Goal: Information Seeking & Learning: Learn about a topic

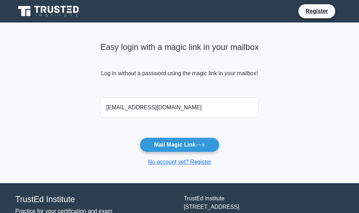
type input "dzehan.73@gmail.com"
click at [140, 137] on button "Mail Magic Link" at bounding box center [180, 144] width 80 height 15
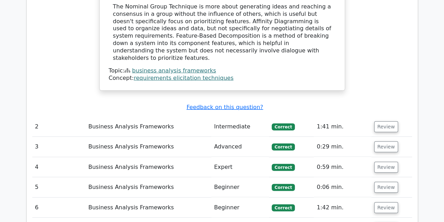
scroll to position [796, 0]
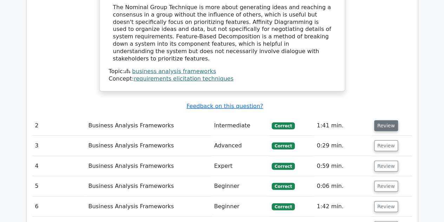
click at [359, 120] on button "Review" at bounding box center [387, 125] width 24 height 11
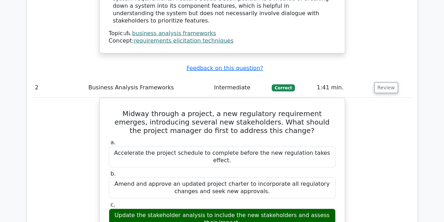
scroll to position [833, 0]
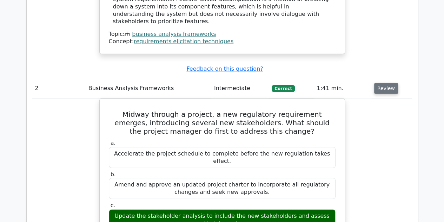
click at [359, 83] on button "Review" at bounding box center [387, 88] width 24 height 11
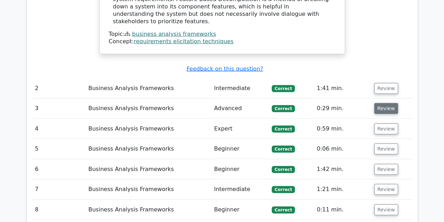
click at [359, 103] on button "Review" at bounding box center [387, 108] width 24 height 11
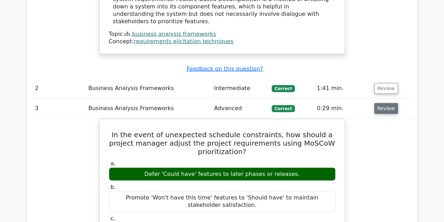
click at [359, 103] on button "Review" at bounding box center [387, 108] width 24 height 11
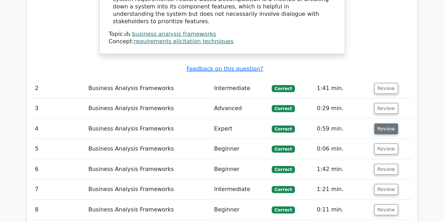
click at [359, 123] on button "Review" at bounding box center [387, 128] width 24 height 11
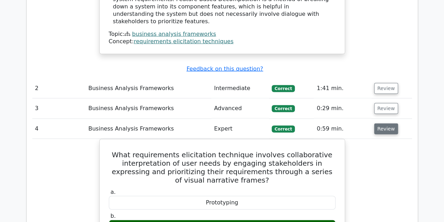
click at [359, 123] on button "Review" at bounding box center [387, 128] width 24 height 11
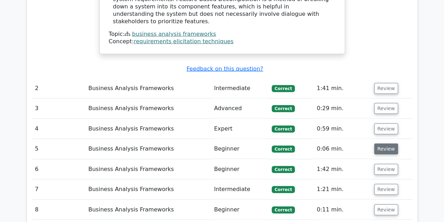
click at [359, 143] on button "Review" at bounding box center [387, 148] width 24 height 11
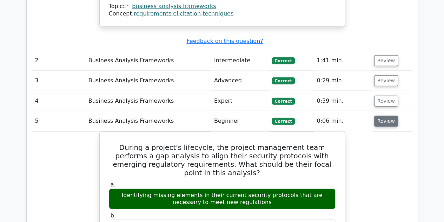
scroll to position [861, 0]
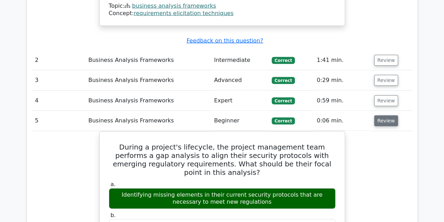
click at [359, 115] on button "Review" at bounding box center [387, 120] width 24 height 11
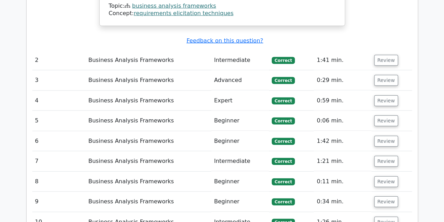
click at [359, 131] on td "Review" at bounding box center [392, 141] width 41 height 20
click at [359, 136] on button "Review" at bounding box center [387, 141] width 24 height 11
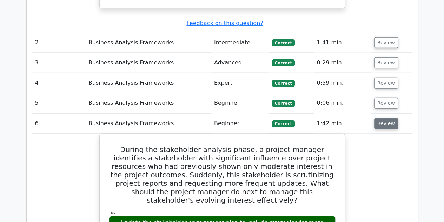
scroll to position [880, 0]
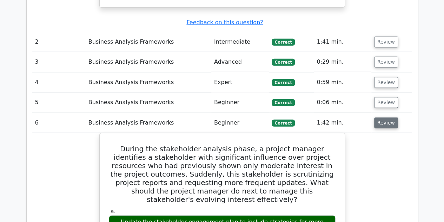
click at [359, 117] on button "Review" at bounding box center [387, 122] width 24 height 11
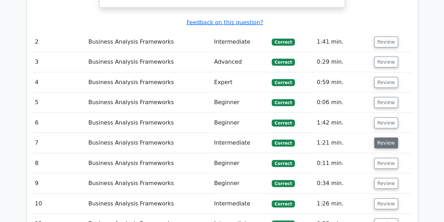
click at [359, 137] on button "Review" at bounding box center [387, 142] width 24 height 11
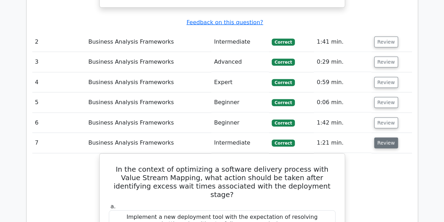
click at [359, 137] on button "Review" at bounding box center [387, 142] width 24 height 11
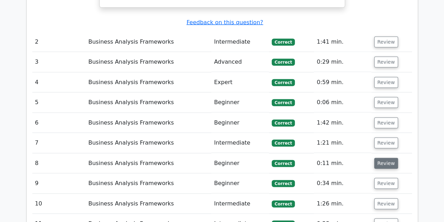
click at [359, 158] on button "Review" at bounding box center [387, 163] width 24 height 11
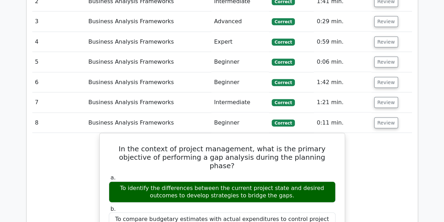
scroll to position [920, 0]
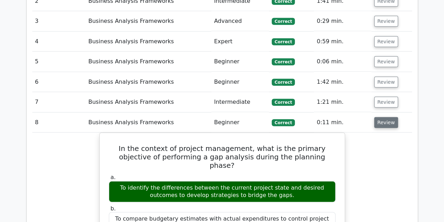
click at [359, 117] on button "Review" at bounding box center [387, 122] width 24 height 11
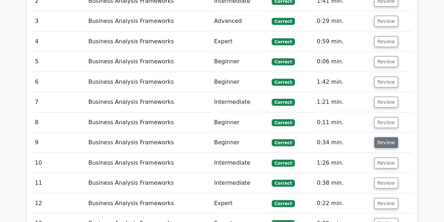
click at [359, 137] on button "Review" at bounding box center [387, 142] width 24 height 11
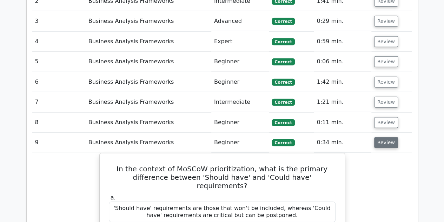
click at [359, 137] on button "Review" at bounding box center [387, 142] width 24 height 11
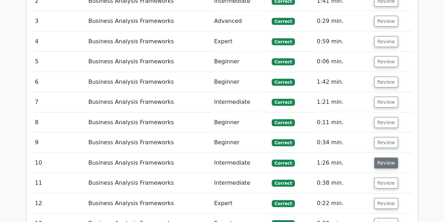
click at [359, 157] on button "Review" at bounding box center [387, 162] width 24 height 11
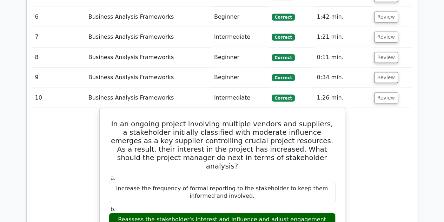
scroll to position [986, 0]
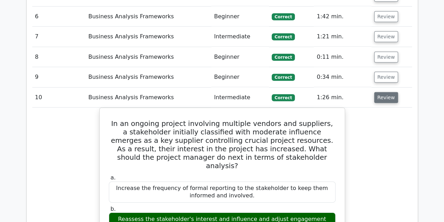
click at [359, 92] on button "Review" at bounding box center [387, 97] width 24 height 11
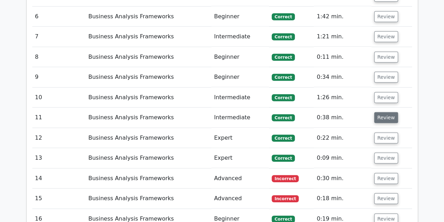
click at [359, 112] on button "Review" at bounding box center [387, 117] width 24 height 11
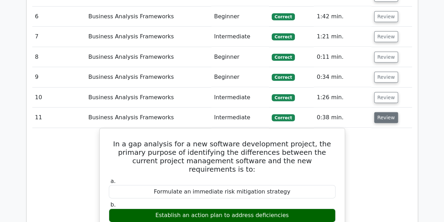
click at [359, 112] on button "Review" at bounding box center [387, 117] width 24 height 11
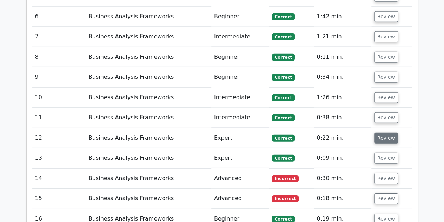
click at [359, 132] on button "Review" at bounding box center [387, 137] width 24 height 11
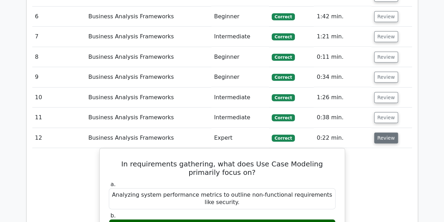
click at [359, 132] on button "Review" at bounding box center [387, 137] width 24 height 11
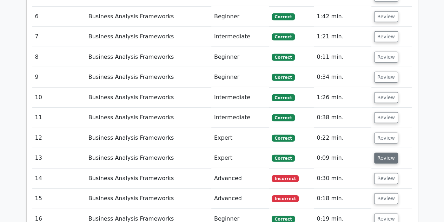
click at [359, 152] on button "Review" at bounding box center [387, 157] width 24 height 11
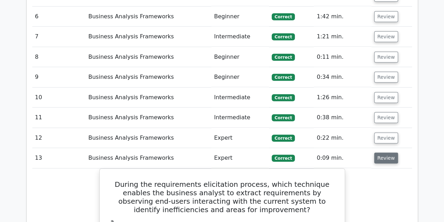
click at [359, 152] on button "Review" at bounding box center [387, 157] width 24 height 11
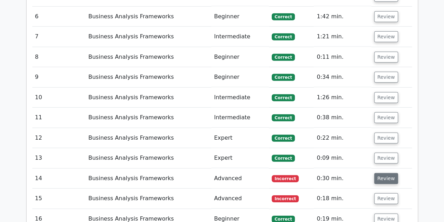
click at [359, 173] on button "Review" at bounding box center [387, 178] width 24 height 11
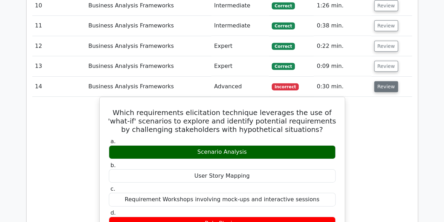
scroll to position [1077, 0]
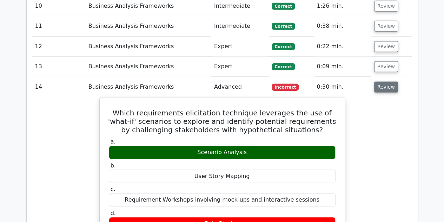
click at [359, 82] on button "Review" at bounding box center [387, 87] width 24 height 11
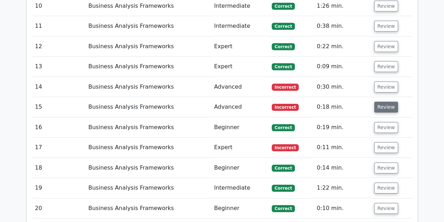
click at [359, 102] on button "Review" at bounding box center [387, 107] width 24 height 11
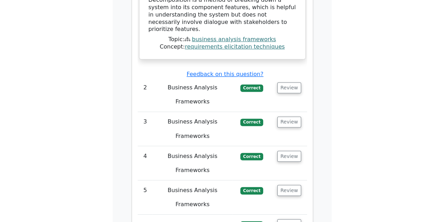
scroll to position [1106, 0]
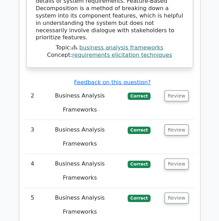
click at [92, 188] on td "Business Analysis Frameworks" at bounding box center [79, 205] width 79 height 34
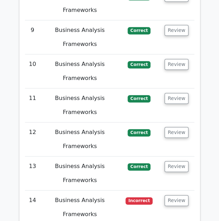
scroll to position [1418, 0]
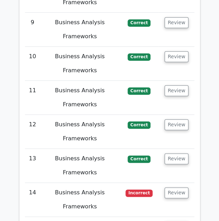
copy div "When attempting to elicit requirements for a new information system, which tech…"
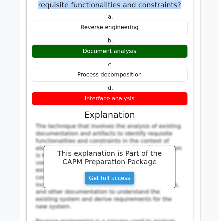
scroll to position [1710, 0]
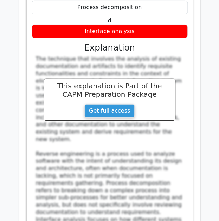
scroll to position [1778, 0]
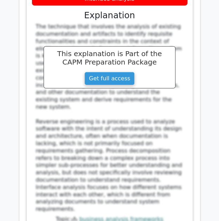
scroll to position [1811, 0]
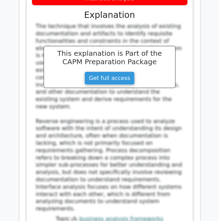
drag, startPoint x: 101, startPoint y: 168, endPoint x: 150, endPoint y: 213, distance: 66.4
copy div "Actor' represents an external entity that interacts with the system being model…"
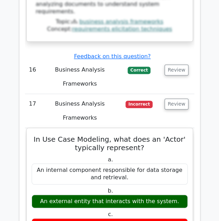
scroll to position [2009, 0]
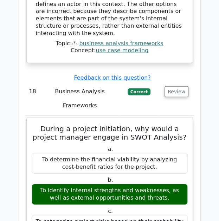
scroll to position [2371, 0]
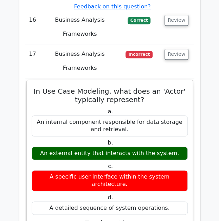
scroll to position [2058, 0]
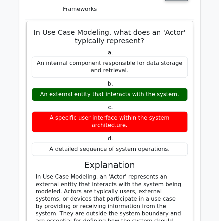
scroll to position [2117, 0]
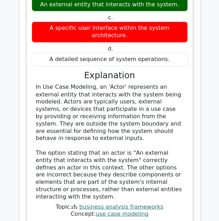
scroll to position [2207, 0]
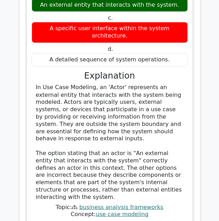
drag, startPoint x: 148, startPoint y: 55, endPoint x: 42, endPoint y: 47, distance: 106.7
copy h5 "Value Stream Mapping, what does 'cycle time' specifically refer to?"
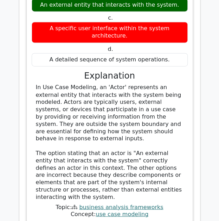
copy div "The time it takes to complete one unit of work in a specific process step"
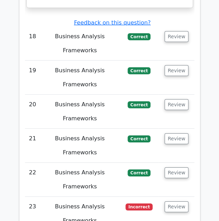
scroll to position [2426, 0]
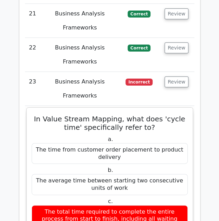
scroll to position [2552, 0]
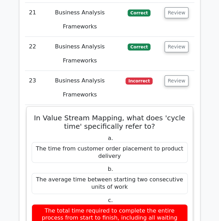
drag, startPoint x: 42, startPoint y: 87, endPoint x: 137, endPoint y: 125, distance: 102.3
copy div "BPMN, which symbol signifies a manual task that is expected to be performed wit…"
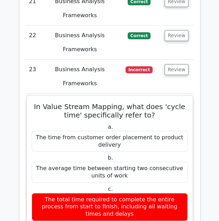
scroll to position [2563, 0]
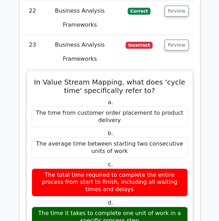
scroll to position [2588, 0]
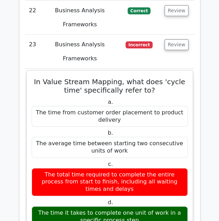
drag, startPoint x: 52, startPoint y: 92, endPoint x: 156, endPoint y: 151, distance: 119.8
copy div "BPMN diagram, which symbol indicates a parallel gateway, allowing concurrent ex…"
drag, startPoint x: 148, startPoint y: 109, endPoint x: 117, endPoint y: 100, distance: 32.3
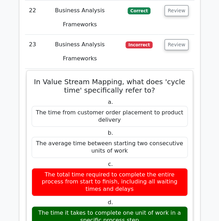
copy h5 "concurrent execution of two or more branches within a process?"
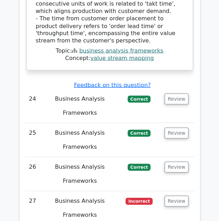
scroll to position [2930, 0]
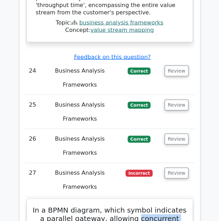
scroll to position [2955, 0]
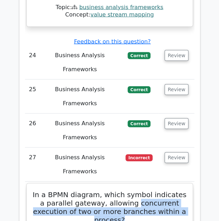
scroll to position [2971, 0]
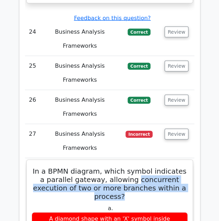
scroll to position [2994, 0]
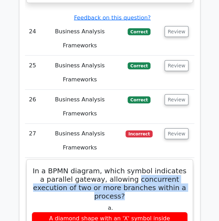
drag, startPoint x: 92, startPoint y: 43, endPoint x: 151, endPoint y: 84, distance: 71.8
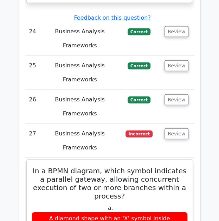
drag, startPoint x: 54, startPoint y: 37, endPoint x: 149, endPoint y: 85, distance: 106.5
copy div "BPMN diagram, what symbol is used to depict an event that occurs based on a spe…"
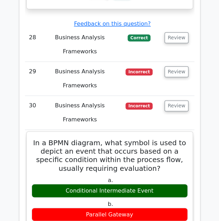
scroll to position [3447, 0]
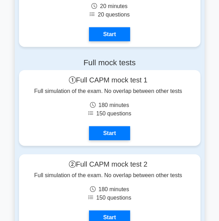
scroll to position [3655, 0]
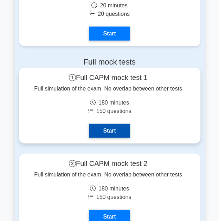
click at [104, 126] on link "Start" at bounding box center [109, 131] width 41 height 14
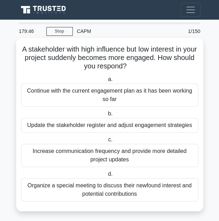
click at [74, 130] on div "Update the stakeholder register and adjust engagement strategies" at bounding box center [109, 125] width 177 height 15
click at [106, 116] on input "b. Update the stakeholder register and adjust engagement strategies" at bounding box center [106, 114] width 0 height 5
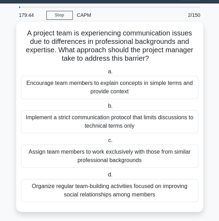
scroll to position [17, 0]
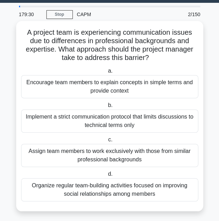
click at [54, 95] on div "Encourage team members to explain concepts in simple terms and provide context" at bounding box center [109, 86] width 177 height 23
click at [106, 73] on input "a. Encourage team members to explain concepts in simple terms and provide conte…" at bounding box center [106, 71] width 0 height 5
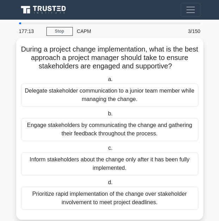
scroll to position [12, 0]
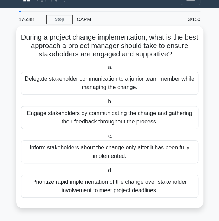
click at [56, 120] on div "Engage stakeholders by communicating the change and gathering their feedback th…" at bounding box center [109, 117] width 177 height 23
click at [106, 104] on input "b. Engage stakeholders by communicating the change and gathering their feedback…" at bounding box center [106, 102] width 0 height 5
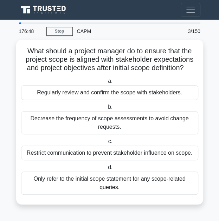
scroll to position [0, 0]
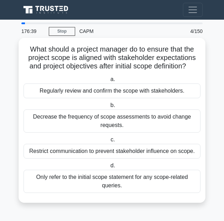
click at [44, 95] on div "Regularly review and confirm the scope with stakeholders." at bounding box center [112, 91] width 177 height 15
click at [109, 82] on input "a. Regularly review and confirm the scope with stakeholders." at bounding box center [109, 79] width 0 height 5
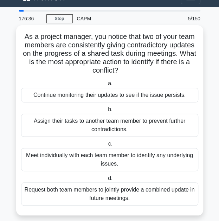
scroll to position [13, 0]
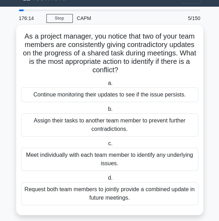
click at [49, 158] on div "Meet individually with each team member to identify any underlying issues." at bounding box center [109, 159] width 177 height 23
click at [106, 146] on input "c. Meet individually with each team member to identify any underlying issues." at bounding box center [106, 144] width 0 height 5
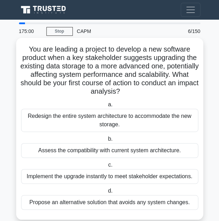
scroll to position [12, 0]
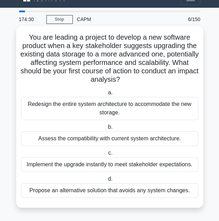
click at [48, 139] on div "Assess the compatibility with current system architecture." at bounding box center [109, 138] width 177 height 15
click at [106, 130] on input "b. Assess the compatibility with current system architecture." at bounding box center [106, 127] width 0 height 5
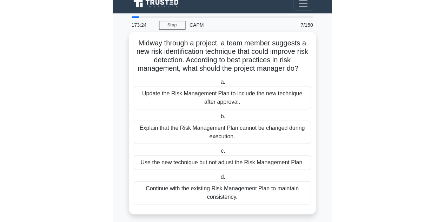
scroll to position [7, 0]
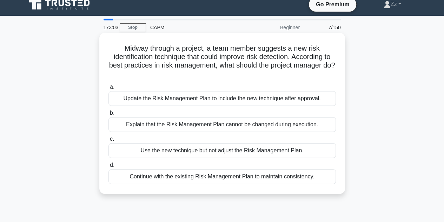
click at [194, 99] on div "Update the Risk Management Plan to include the new technique after approval." at bounding box center [223, 98] width 228 height 15
click at [109, 89] on input "a. Update the Risk Management Plan to include the new technique after approval." at bounding box center [109, 87] width 0 height 5
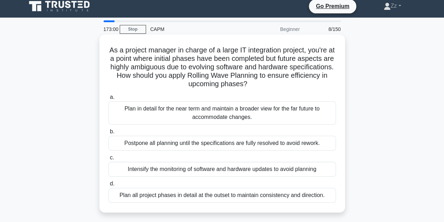
scroll to position [6, 0]
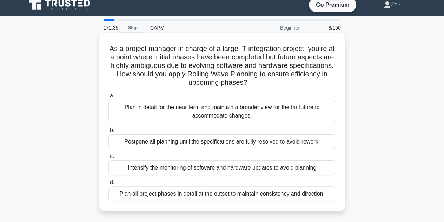
click at [166, 107] on div "Plan in detail for the near term and maintain a broader view for the far future…" at bounding box center [223, 111] width 228 height 23
click at [109, 98] on input "a. Plan in detail for the near term and maintain a broader view for the far fut…" at bounding box center [109, 95] width 0 height 5
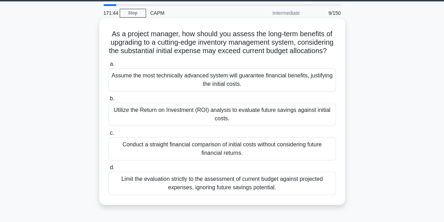
scroll to position [21, 0]
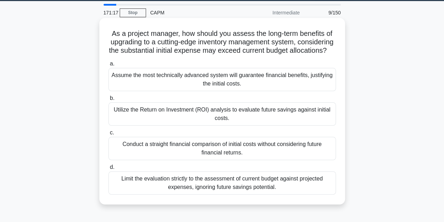
click at [162, 124] on div "Utilize the Return on Investment (ROI) analysis to evaluate future savings agai…" at bounding box center [223, 113] width 228 height 23
click at [109, 100] on input "b. Utilize the Return on Investment (ROI) analysis to evaluate future savings a…" at bounding box center [109, 98] width 0 height 5
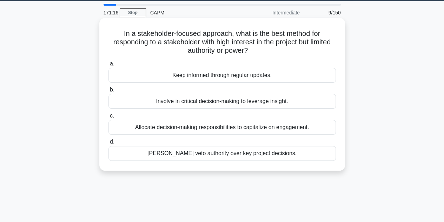
scroll to position [0, 0]
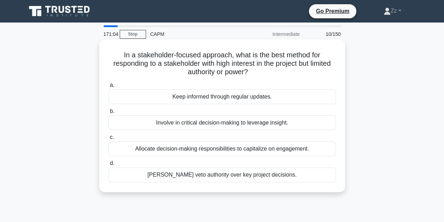
click at [186, 97] on div "Keep informed through regular updates." at bounding box center [223, 96] width 228 height 15
click at [109, 87] on input "a. Keep informed through regular updates." at bounding box center [109, 85] width 0 height 5
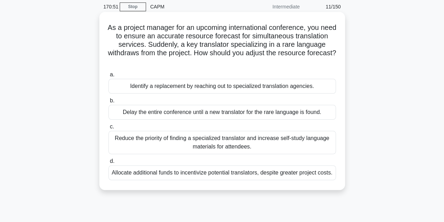
scroll to position [28, 0]
click at [134, 91] on div "Identify a replacement by reaching out to specialized translation agencies." at bounding box center [223, 85] width 228 height 15
click at [109, 77] on input "a. Identify a replacement by reaching out to specialized translation agencies." at bounding box center [109, 74] width 0 height 5
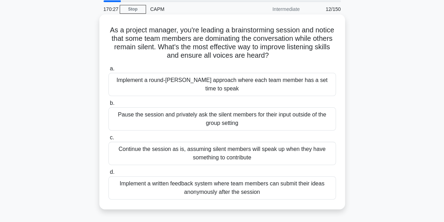
scroll to position [25, 0]
click at [145, 83] on div "Implement a round-[PERSON_NAME] approach where each team member has a set time …" at bounding box center [223, 83] width 228 height 23
click at [109, 71] on input "a. Implement a round-[PERSON_NAME] approach where each team member has a set ti…" at bounding box center [109, 68] width 0 height 5
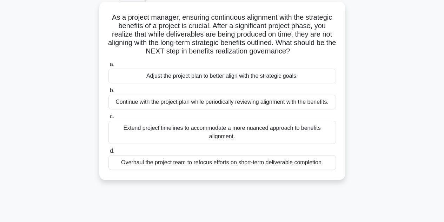
scroll to position [38, 0]
click at [150, 99] on div "Continue with the project plan while periodically reviewing alignment with the …" at bounding box center [223, 101] width 228 height 15
click at [109, 92] on input "b. Continue with the project plan while periodically reviewing alignment with t…" at bounding box center [109, 90] width 0 height 5
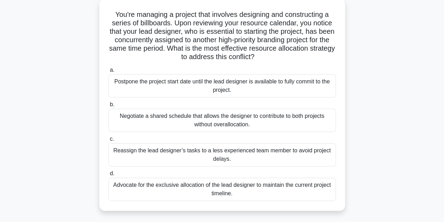
scroll to position [41, 0]
click at [158, 125] on div "Negotiate a shared schedule that allows the designer to contribute to both proj…" at bounding box center [223, 119] width 228 height 23
click at [109, 106] on input "b. Negotiate a shared schedule that allows the designer to contribute to both p…" at bounding box center [109, 104] width 0 height 5
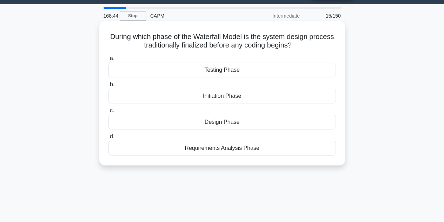
scroll to position [19, 0]
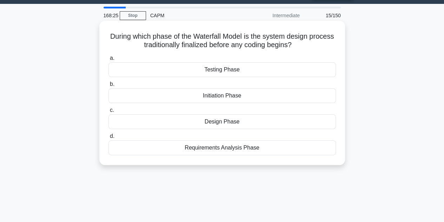
click at [198, 97] on div "Initiation Phase" at bounding box center [223, 95] width 228 height 15
click at [109, 86] on input "b. Initiation Phase" at bounding box center [109, 84] width 0 height 5
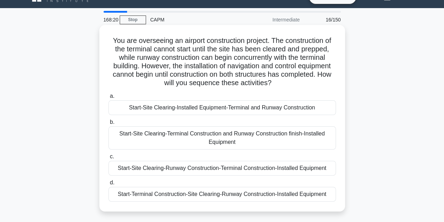
scroll to position [15, 0]
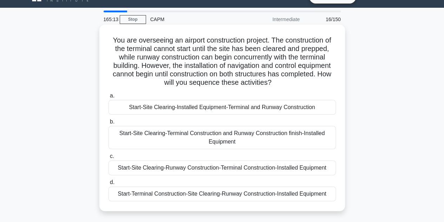
click at [178, 143] on div "Start-Site Clearing-Terminal Construction and Runway Construction finish-Instal…" at bounding box center [223, 137] width 228 height 23
click at [109, 124] on input "b. Start-Site Clearing-Terminal Construction and Runway Construction finish-Ins…" at bounding box center [109, 121] width 0 height 5
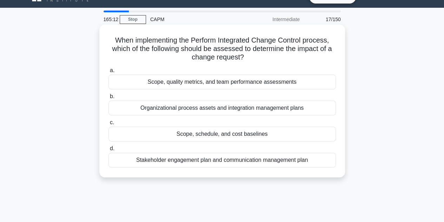
scroll to position [0, 0]
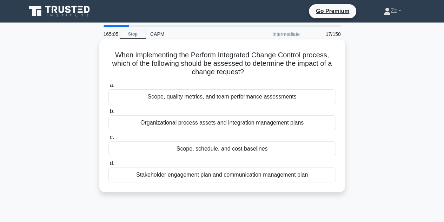
click at [168, 151] on div "Scope, schedule, and cost baselines" at bounding box center [223, 148] width 228 height 15
click at [109, 139] on input "c. Scope, schedule, and cost baselines" at bounding box center [109, 137] width 0 height 5
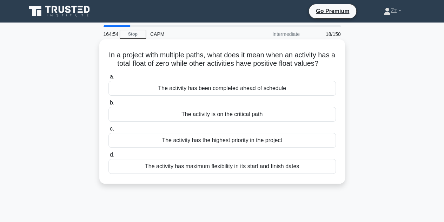
click at [166, 112] on div "The activity is on the critical path" at bounding box center [223, 114] width 228 height 15
click at [109, 105] on input "b. The activity is on the critical path" at bounding box center [109, 102] width 0 height 5
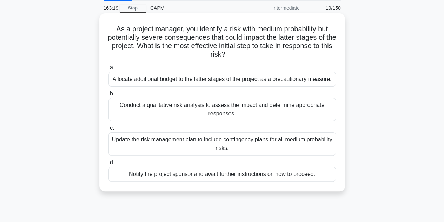
scroll to position [19, 0]
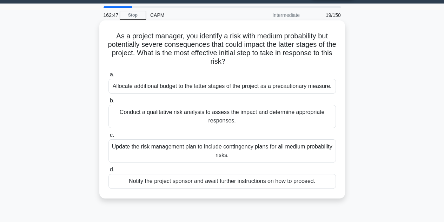
click at [184, 158] on div "Update the risk management plan to include contingency plans for all medium pro…" at bounding box center [223, 150] width 228 height 23
click at [109, 137] on input "c. Update the risk management plan to include contingency plans for all medium …" at bounding box center [109, 135] width 0 height 5
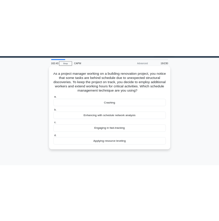
scroll to position [0, 0]
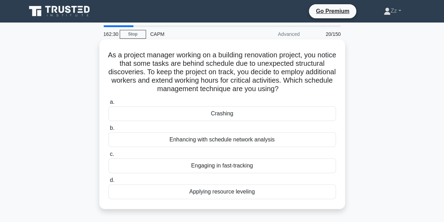
click at [206, 114] on div "Crashing" at bounding box center [223, 113] width 228 height 15
click at [109, 104] on input "a. Crashing" at bounding box center [109, 102] width 0 height 5
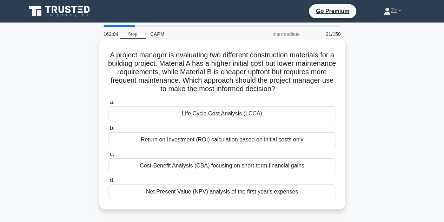
click at [169, 163] on div "Cost-Benefit Analysis (CBA) focusing on short-term financial gains" at bounding box center [223, 165] width 228 height 15
click at [109, 156] on input "c. Cost-Benefit Analysis (CBA) focusing on short-term financial gains" at bounding box center [109, 154] width 0 height 5
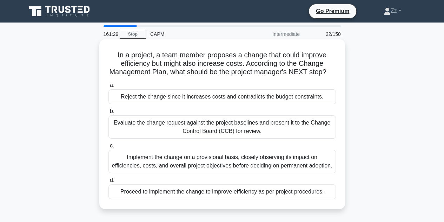
click at [157, 138] on div "Evaluate the change request against the project baselines and present it to the…" at bounding box center [223, 126] width 228 height 23
click at [109, 113] on input "b. Evaluate the change request against the project baselines and present it to …" at bounding box center [109, 111] width 0 height 5
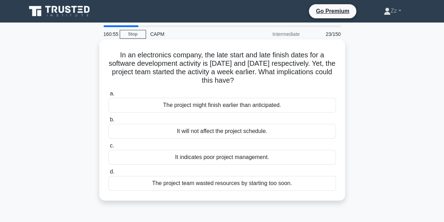
click at [170, 105] on div "The project might finish earlier than anticipated." at bounding box center [223, 105] width 228 height 15
click at [109, 96] on input "a. The project might finish earlier than anticipated." at bounding box center [109, 93] width 0 height 5
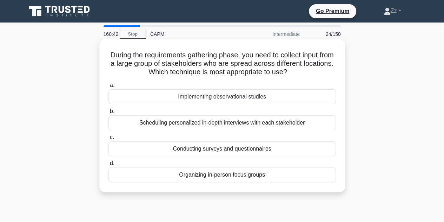
click at [162, 149] on div "Conducting surveys and questionnaires" at bounding box center [223, 148] width 228 height 15
click at [109, 139] on input "c. Conducting surveys and questionnaires" at bounding box center [109, 137] width 0 height 5
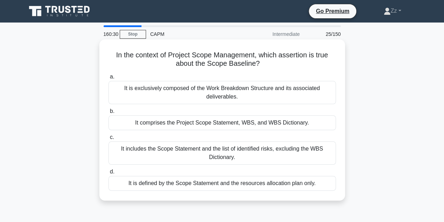
click at [178, 125] on div "It comprises the Project Scope Statement, WBS, and WBS Dictionary." at bounding box center [223, 122] width 228 height 15
click at [109, 113] on input "b. It comprises the Project Scope Statement, WBS, and WBS Dictionary." at bounding box center [109, 111] width 0 height 5
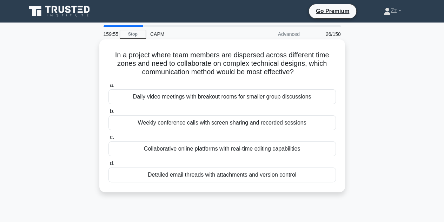
click at [165, 146] on div "Collaborative online platforms with real-time editing capabilities" at bounding box center [223, 148] width 228 height 15
click at [109, 139] on input "c. Collaborative online platforms with real-time editing capabilities" at bounding box center [109, 137] width 0 height 5
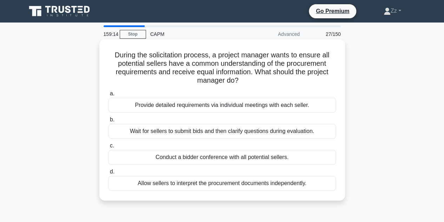
click at [149, 156] on div "Conduct a bidder conference with all potential sellers." at bounding box center [223, 157] width 228 height 15
click at [109, 148] on input "c. Conduct a bidder conference with all potential sellers." at bounding box center [109, 145] width 0 height 5
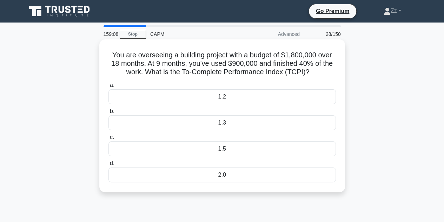
click at [183, 62] on h5 "You are overseeing a building project with a budget of $1,800,000 over 18 month…" at bounding box center [222, 64] width 229 height 26
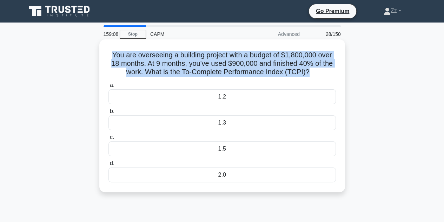
click at [183, 62] on h5 "You are overseeing a building project with a budget of $1,800,000 over 18 month…" at bounding box center [222, 64] width 229 height 26
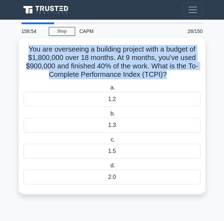
click at [84, 64] on h5 "You are overseeing a building project with a budget of $1,800,000 over 18 month…" at bounding box center [112, 62] width 178 height 34
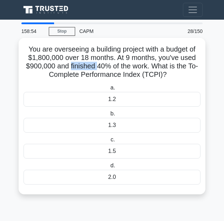
click at [84, 64] on h5 "You are overseeing a building project with a budget of $1,800,000 over 18 month…" at bounding box center [112, 62] width 178 height 34
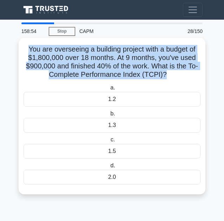
click at [84, 64] on h5 "You are overseeing a building project with a budget of $1,800,000 over 18 month…" at bounding box center [112, 62] width 178 height 34
click at [66, 61] on h5 "You are overseeing a building project with a budget of $1,800,000 over 18 month…" at bounding box center [112, 62] width 178 height 34
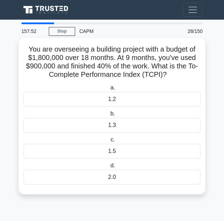
click at [68, 98] on div "1.2" at bounding box center [112, 99] width 177 height 15
click at [109, 90] on input "a. 1.2" at bounding box center [109, 88] width 0 height 5
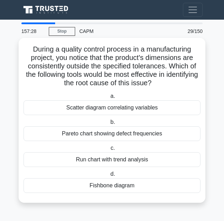
click at [58, 187] on div "Fishbone diagram" at bounding box center [112, 185] width 177 height 15
click at [109, 177] on input "d. Fishbone diagram" at bounding box center [109, 174] width 0 height 5
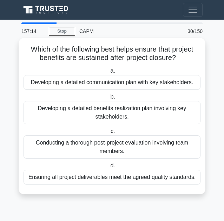
click at [50, 114] on div "Developing a detailed benefits realization plan involving key stakeholders." at bounding box center [112, 112] width 177 height 23
click at [109, 99] on input "b. Developing a detailed benefits realization plan involving key stakeholders." at bounding box center [109, 97] width 0 height 5
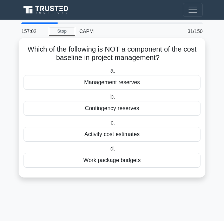
click at [75, 80] on div "Management reserves" at bounding box center [112, 82] width 177 height 15
click at [109, 73] on input "a. Management reserves" at bounding box center [109, 71] width 0 height 5
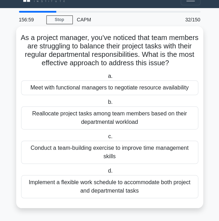
scroll to position [12, 0]
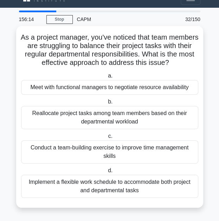
click at [69, 120] on div "Reallocate project tasks among team members based on their departmental workload" at bounding box center [109, 117] width 177 height 23
click at [106, 104] on input "b. Reallocate project tasks among team members based on their departmental work…" at bounding box center [106, 102] width 0 height 5
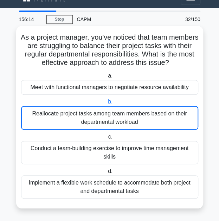
scroll to position [0, 0]
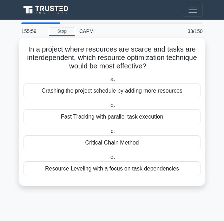
click at [78, 175] on div "Resource Leveling with a focus on task dependencies" at bounding box center [112, 169] width 177 height 15
click at [109, 160] on input "d. Resource Leveling with a focus on task dependencies" at bounding box center [109, 157] width 0 height 5
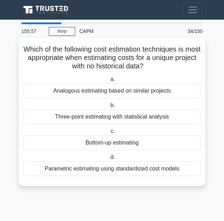
click at [76, 173] on div "Parametric estimating using standardized cost models" at bounding box center [112, 169] width 177 height 15
click at [109, 160] on input "d. Parametric estimating using standardized cost models" at bounding box center [109, 157] width 0 height 5
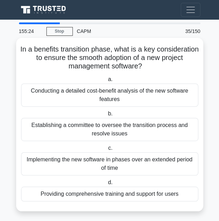
click at [49, 133] on div "Establishing a committee to oversee the transition process and resolve issues" at bounding box center [109, 129] width 177 height 23
click at [106, 116] on input "b. Establishing a committee to oversee the transition process and resolve issues" at bounding box center [106, 114] width 0 height 5
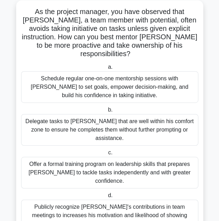
scroll to position [46, 0]
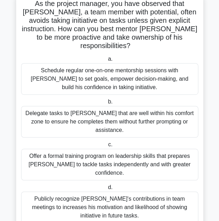
click at [46, 192] on div "Publicly recognize Bruce's contributions in team meetings to increases his moti…" at bounding box center [109, 208] width 177 height 32
click at [106, 186] on input "d. Publicly recognize Bruce's contributions in team meetings to increases his m…" at bounding box center [106, 188] width 0 height 5
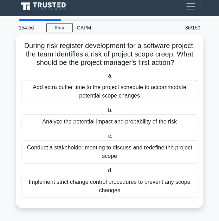
scroll to position [0, 0]
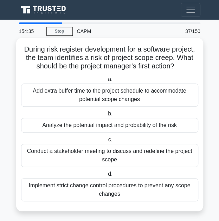
click at [42, 126] on div "Analyze the potential impact and probability of the risk" at bounding box center [109, 125] width 177 height 15
click at [106, 116] on input "b. Analyze the potential impact and probability of the risk" at bounding box center [106, 114] width 0 height 5
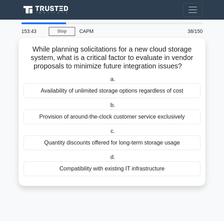
click at [64, 171] on div "Compatibility with existing IT infrastructure" at bounding box center [112, 169] width 177 height 15
click at [109, 160] on input "d. Compatibility with existing IT infrastructure" at bounding box center [109, 157] width 0 height 5
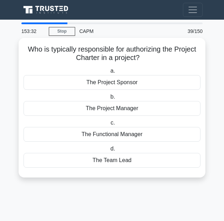
click at [59, 84] on div "The Project Sponsor" at bounding box center [112, 82] width 177 height 15
click at [109, 73] on input "a. The Project Sponsor" at bounding box center [109, 71] width 0 height 5
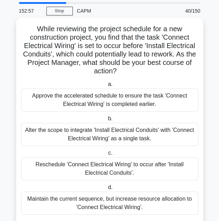
scroll to position [19, 0]
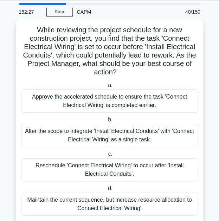
click at [91, 139] on div "Alter the scope to integrate 'Install Electrical Conduits' with 'Connect Electr…" at bounding box center [109, 135] width 177 height 23
click at [106, 122] on input "b. Alter the scope to integrate 'Install Electrical Conduits' with 'Connect Ele…" at bounding box center [106, 120] width 0 height 5
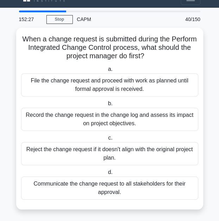
scroll to position [0, 0]
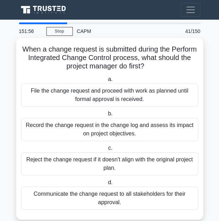
click at [75, 88] on div "File the change request and proceed with work as planned until formal approval …" at bounding box center [109, 95] width 177 height 23
click at [106, 82] on input "a. File the change request and proceed with work as planned until formal approv…" at bounding box center [106, 79] width 0 height 5
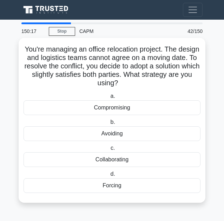
click at [109, 161] on div "Collaborating" at bounding box center [112, 159] width 177 height 15
click at [109, 151] on input "c. Collaborating" at bounding box center [109, 148] width 0 height 5
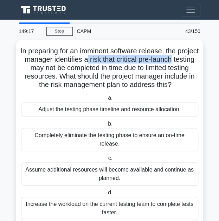
drag, startPoint x: 111, startPoint y: 58, endPoint x: 205, endPoint y: 58, distance: 93.8
click at [205, 58] on main "149:17 Stop CAPM Intermediate 43/150 In preparing for an imminent software rele…" at bounding box center [109, 131] width 219 height 223
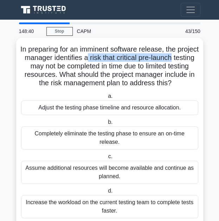
scroll to position [12, 0]
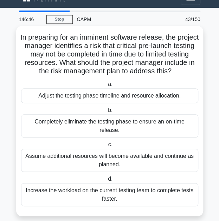
click at [89, 60] on h5 "In preparing for an imminent software release, the project manager identifies a…" at bounding box center [109, 54] width 178 height 43
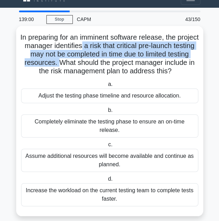
drag, startPoint x: 105, startPoint y: 45, endPoint x: 87, endPoint y: 61, distance: 24.4
click at [87, 61] on h5 "In preparing for an imminent software release, the project manager identifies a…" at bounding box center [109, 54] width 178 height 43
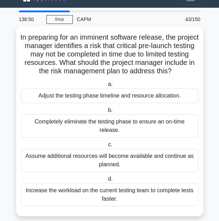
click at [91, 59] on h5 "In preparing for an imminent software release, the project manager identifies a…" at bounding box center [109, 54] width 178 height 43
click at [50, 98] on div "Adjust the testing phase timeline and resource allocation." at bounding box center [109, 96] width 177 height 15
click at [106, 87] on input "a. Adjust the testing phase timeline and resource allocation." at bounding box center [106, 84] width 0 height 5
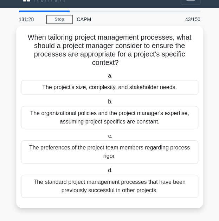
scroll to position [0, 0]
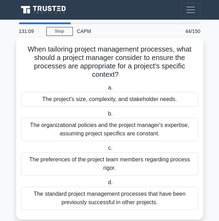
click at [27, 100] on div "The project's size, complexity, and stakeholder needs." at bounding box center [109, 99] width 177 height 15
click at [106, 90] on input "a. The project's size, complexity, and stakeholder needs." at bounding box center [106, 88] width 0 height 5
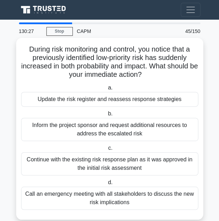
click at [93, 99] on div "Update the risk register and reassess response strategies" at bounding box center [109, 99] width 177 height 15
click at [106, 90] on input "a. Update the risk register and reassess response strategies" at bounding box center [106, 88] width 0 height 5
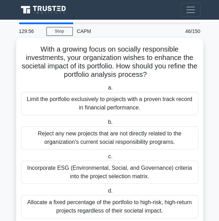
click at [79, 168] on div "Incorporate ESG (Environmental, Social, and Governance) criteria into the proje…" at bounding box center [109, 172] width 177 height 23
click at [106, 159] on input "c. Incorporate ESG (Environmental, Social, and Governance) criteria into the pr…" at bounding box center [106, 157] width 0 height 5
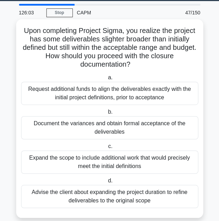
scroll to position [19, 0]
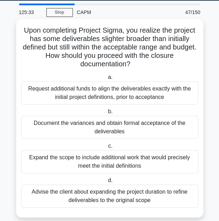
click at [46, 123] on div "Document the variances and obtain formal acceptance of the deliverables" at bounding box center [109, 127] width 177 height 23
click at [106, 114] on input "b. Document the variances and obtain formal acceptance of the deliverables" at bounding box center [106, 112] width 0 height 5
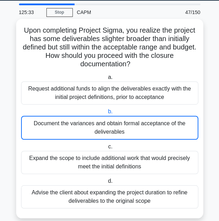
scroll to position [0, 0]
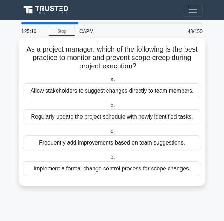
click at [48, 170] on div "Implement a formal change control process for scope changes." at bounding box center [112, 169] width 177 height 15
click at [109, 160] on input "d. Implement a formal change control process for scope changes." at bounding box center [109, 157] width 0 height 5
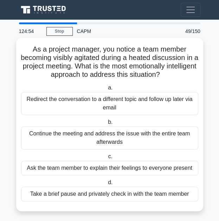
click at [35, 196] on div "Take a brief pause and privately check in with the team member" at bounding box center [109, 194] width 177 height 15
click at [106, 185] on input "d. Take a brief pause and privately check in with the team member" at bounding box center [106, 183] width 0 height 5
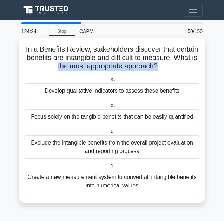
drag, startPoint x: 43, startPoint y: 65, endPoint x: 44, endPoint y: 73, distance: 8.1
click at [44, 73] on div "In a Benefits Review, stakeholders discover that certain benefits are intangibl…" at bounding box center [111, 121] width 181 height 160
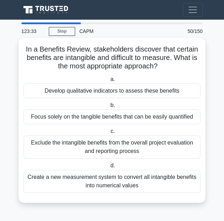
click at [40, 88] on div "Develop qualitative indicators to assess these benefits" at bounding box center [112, 91] width 177 height 15
click at [109, 82] on input "a. Develop qualitative indicators to assess these benefits" at bounding box center [109, 79] width 0 height 5
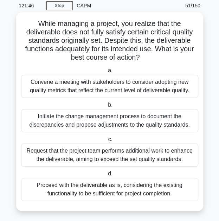
scroll to position [29, 0]
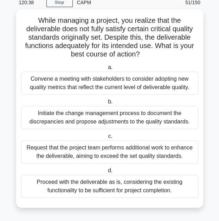
click at [60, 193] on div "Proceed with the deliverable as is, considering the existing functionality to b…" at bounding box center [109, 186] width 177 height 23
click at [106, 173] on input "d. Proceed with the deliverable as is, considering the existing functionality t…" at bounding box center [106, 171] width 0 height 5
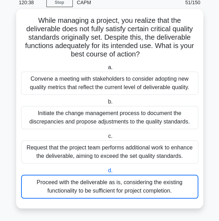
scroll to position [0, 0]
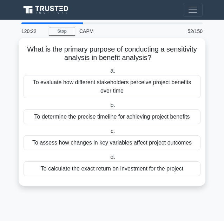
click at [60, 142] on div "To assess how changes in key variables affect project outcomes" at bounding box center [112, 143] width 177 height 15
click at [109, 134] on input "c. To assess how changes in key variables affect project outcomes" at bounding box center [109, 131] width 0 height 5
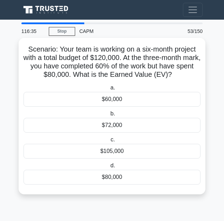
click at [103, 106] on div "$60,000" at bounding box center [112, 99] width 177 height 15
click at [109, 90] on input "a. $60,000" at bounding box center [109, 88] width 0 height 5
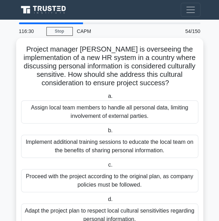
scroll to position [29, 0]
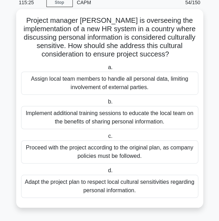
click at [54, 184] on div "Adapt the project plan to respect local cultural sensitivities regarding person…" at bounding box center [109, 186] width 177 height 23
click at [106, 173] on input "d. Adapt the project plan to respect local cultural sensitivities regarding per…" at bounding box center [106, 171] width 0 height 5
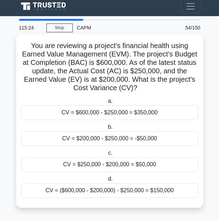
scroll to position [0, 0]
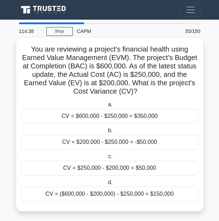
click at [119, 142] on div "CV = $200,000 - $250,000 = -$50,000" at bounding box center [109, 142] width 177 height 15
click at [106, 133] on input "b. CV = $200,000 - $250,000 = -$50,000" at bounding box center [106, 131] width 0 height 5
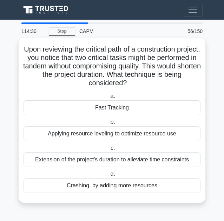
drag, startPoint x: 39, startPoint y: 74, endPoint x: 167, endPoint y: 87, distance: 128.5
click at [166, 88] on h5 "Upon reviewing the critical path of a construction project, you notice that two…" at bounding box center [112, 66] width 178 height 43
click at [78, 64] on h5 "Upon reviewing the critical path of a construction project, you notice that two…" at bounding box center [112, 66] width 178 height 43
click at [86, 186] on div "Crashing, by adding more resources" at bounding box center [112, 185] width 177 height 15
click at [109, 177] on input "d. Crashing, by adding more resources" at bounding box center [109, 174] width 0 height 5
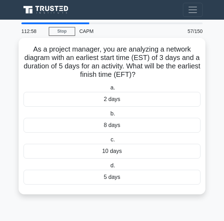
click at [119, 101] on div "2 days" at bounding box center [112, 99] width 177 height 15
click at [109, 90] on input "a. 2 days" at bounding box center [109, 88] width 0 height 5
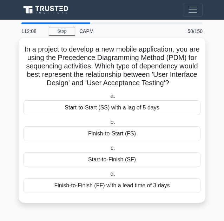
click at [128, 135] on div "Finish-to-Start (FS)" at bounding box center [112, 133] width 177 height 15
click at [109, 125] on input "b. Finish-to-Start (FS)" at bounding box center [109, 122] width 0 height 5
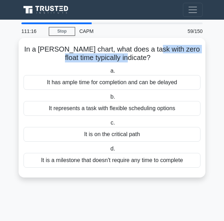
drag, startPoint x: 151, startPoint y: 50, endPoint x: 160, endPoint y: 54, distance: 10.5
click at [160, 54] on h5 "In a Gantt chart, what does a task with zero float time typically indicate? .sp…" at bounding box center [112, 54] width 178 height 18
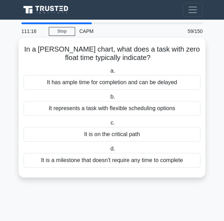
click at [153, 61] on h5 "In a Gantt chart, what does a task with zero float time typically indicate? .sp…" at bounding box center [112, 54] width 178 height 18
click at [119, 138] on div "It is on the critical path" at bounding box center [112, 134] width 177 height 15
click at [109, 125] on input "c. It is on the critical path" at bounding box center [109, 123] width 0 height 5
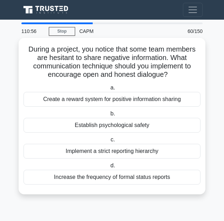
click at [87, 128] on div "Establish psychological safety" at bounding box center [112, 125] width 177 height 15
click at [109, 116] on input "b. Establish psychological safety" at bounding box center [109, 114] width 0 height 5
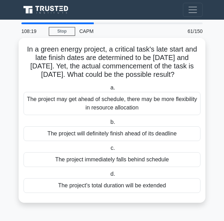
click at [76, 65] on h5 "In a green energy project, a critical task's late start and late finish dates a…" at bounding box center [112, 62] width 178 height 34
click at [60, 160] on div "The project immediately falls behind schedule" at bounding box center [112, 159] width 177 height 15
click at [109, 151] on input "c. The project immediately falls behind schedule" at bounding box center [109, 148] width 0 height 5
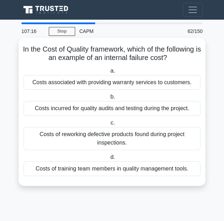
click at [76, 141] on div "Costs of reworking defective products found during project inspections." at bounding box center [112, 138] width 177 height 23
click at [109, 125] on input "c. Costs of reworking defective products found during project inspections." at bounding box center [109, 123] width 0 height 5
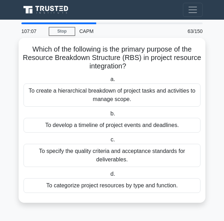
click at [85, 94] on div "To create a hierarchical breakdown of project tasks and activities to manage sc…" at bounding box center [112, 95] width 177 height 23
click at [109, 82] on input "a. To create a hierarchical breakdown of project tasks and activities to manage…" at bounding box center [109, 79] width 0 height 5
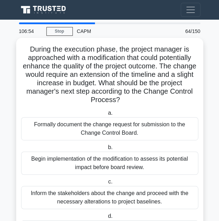
scroll to position [35, 0]
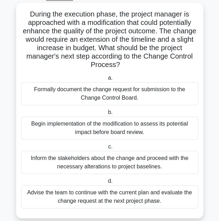
click at [87, 95] on div "Formally document the change request for submission to the Change Control Board." at bounding box center [109, 93] width 177 height 23
click at [106, 80] on input "a. Formally document the change request for submission to the Change Control Bo…" at bounding box center [106, 78] width 0 height 5
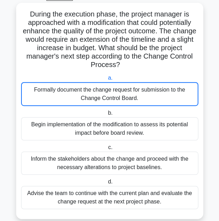
scroll to position [0, 0]
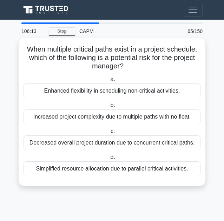
click at [103, 115] on div "Increased project complexity due to multiple paths with no float." at bounding box center [112, 117] width 177 height 15
click at [109, 108] on input "b. Increased project complexity due to multiple paths with no float." at bounding box center [109, 105] width 0 height 5
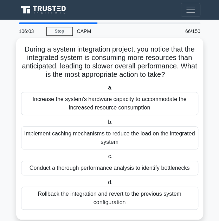
scroll to position [12, 0]
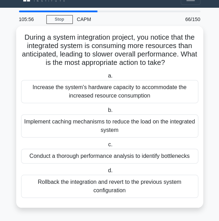
click at [74, 162] on div "Conduct a thorough performance analysis to identify bottlenecks" at bounding box center [109, 156] width 177 height 15
click at [106, 147] on input "c. Conduct a thorough performance analysis to identify bottlenecks" at bounding box center [106, 145] width 0 height 5
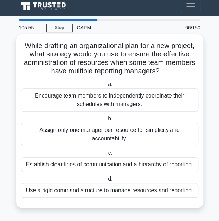
scroll to position [0, 0]
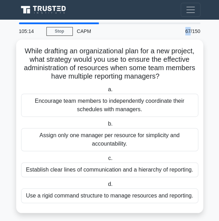
drag, startPoint x: 186, startPoint y: 31, endPoint x: 190, endPoint y: 32, distance: 4.3
click at [190, 32] on div "67/150" at bounding box center [189, 31] width 32 height 14
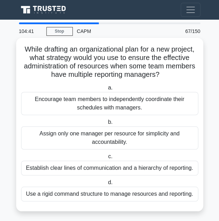
click at [119, 168] on div "Establish clear lines of communication and a hierarchy of reporting." at bounding box center [109, 168] width 177 height 15
click at [106, 159] on input "c. Establish clear lines of communication and a hierarchy of reporting." at bounding box center [106, 157] width 0 height 5
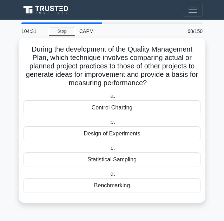
click at [103, 187] on div "Benchmarking" at bounding box center [112, 185] width 177 height 15
click at [109, 177] on input "d. Benchmarking" at bounding box center [109, 174] width 0 height 5
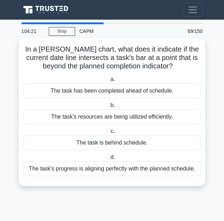
click at [99, 146] on div "The task is behind schedule." at bounding box center [112, 143] width 177 height 15
click at [109, 134] on input "c. The task is behind schedule." at bounding box center [109, 131] width 0 height 5
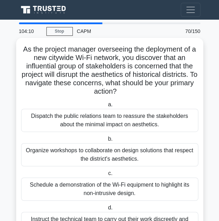
scroll to position [35, 0]
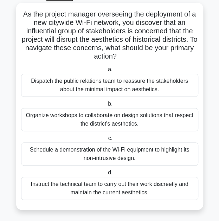
click at [103, 122] on div "Organize workshops to collaborate on design solutions that respect the district…" at bounding box center [109, 119] width 177 height 23
click at [106, 106] on input "b. Organize workshops to collaborate on design solutions that respect the distr…" at bounding box center [106, 104] width 0 height 5
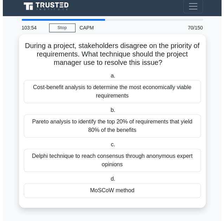
scroll to position [0, 0]
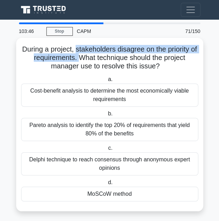
drag, startPoint x: 79, startPoint y: 50, endPoint x: 82, endPoint y: 59, distance: 10.2
click at [82, 59] on h5 "During a project, stakeholders disagree on the priority of requirements. What t…" at bounding box center [109, 58] width 178 height 26
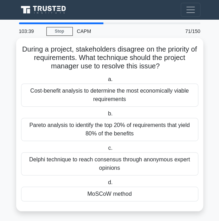
click at [81, 192] on div "MoSCoW method" at bounding box center [109, 194] width 177 height 15
click at [106, 185] on input "d. MoSCoW method" at bounding box center [106, 183] width 0 height 5
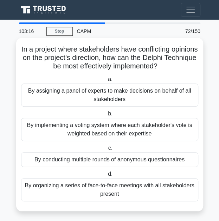
click at [81, 160] on div "By conducting multiple rounds of anonymous questionnaires" at bounding box center [109, 159] width 177 height 15
click at [106, 151] on input "c. By conducting multiple rounds of anonymous questionnaires" at bounding box center [106, 148] width 0 height 5
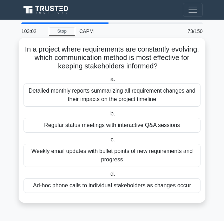
click at [57, 126] on div "Regular status meetings with interactive Q&A sessions" at bounding box center [112, 125] width 177 height 15
click at [109, 116] on input "b. Regular status meetings with interactive Q&A sessions" at bounding box center [109, 114] width 0 height 5
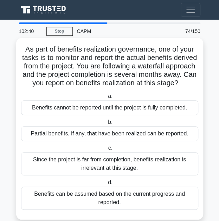
click at [132, 115] on div "Benefits cannot be reported until the project is fully completed." at bounding box center [109, 107] width 177 height 15
click at [106, 99] on input "a. Benefits cannot be reported until the project is fully completed." at bounding box center [106, 96] width 0 height 5
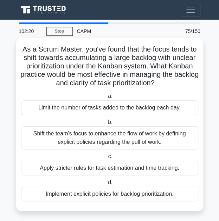
drag, startPoint x: 78, startPoint y: 168, endPoint x: 75, endPoint y: 165, distance: 4.2
click at [75, 165] on div "Apply stricter rules for task estimation and time tracking." at bounding box center [109, 168] width 177 height 15
click at [82, 169] on div "Apply stricter rules for task estimation and time tracking." at bounding box center [109, 168] width 177 height 15
click at [106, 159] on input "c. Apply stricter rules for task estimation and time tracking." at bounding box center [106, 157] width 0 height 5
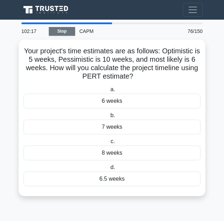
click at [55, 32] on link "Stop" at bounding box center [62, 31] width 26 height 9
